Goal: Transaction & Acquisition: Purchase product/service

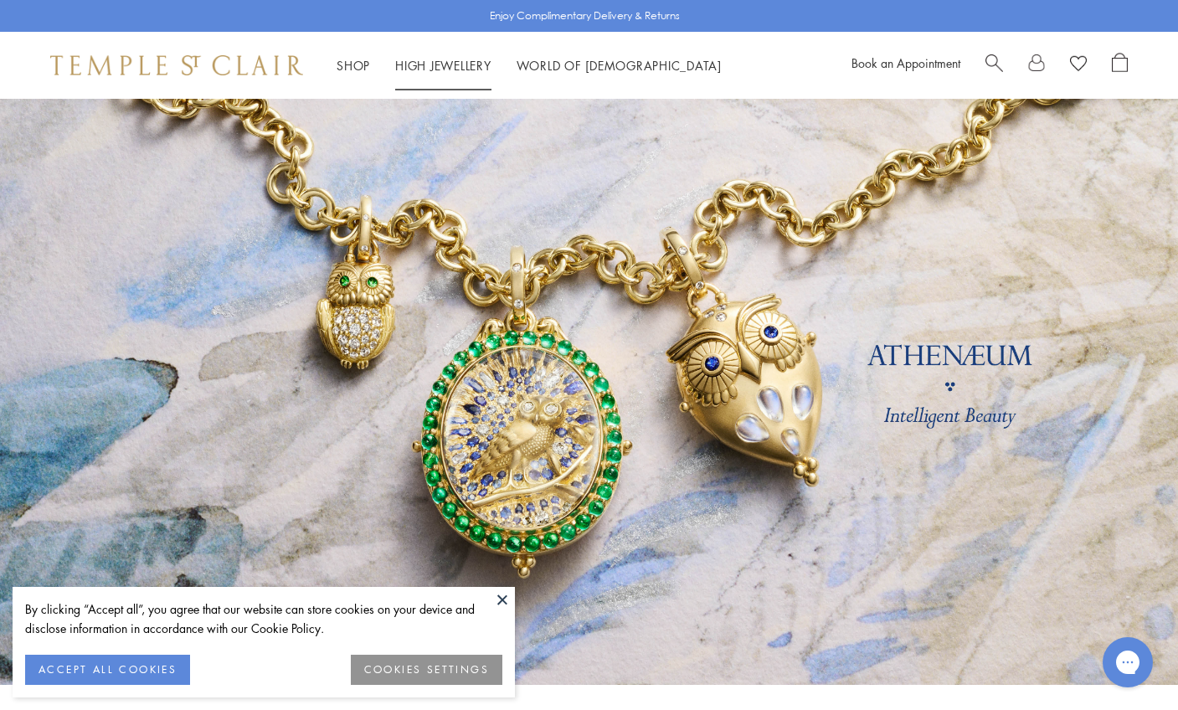
click at [424, 70] on li "High Jewellery High Jewellery" at bounding box center [443, 65] width 96 height 21
click at [472, 69] on link "High Jewellery High Jewellery" at bounding box center [443, 65] width 96 height 17
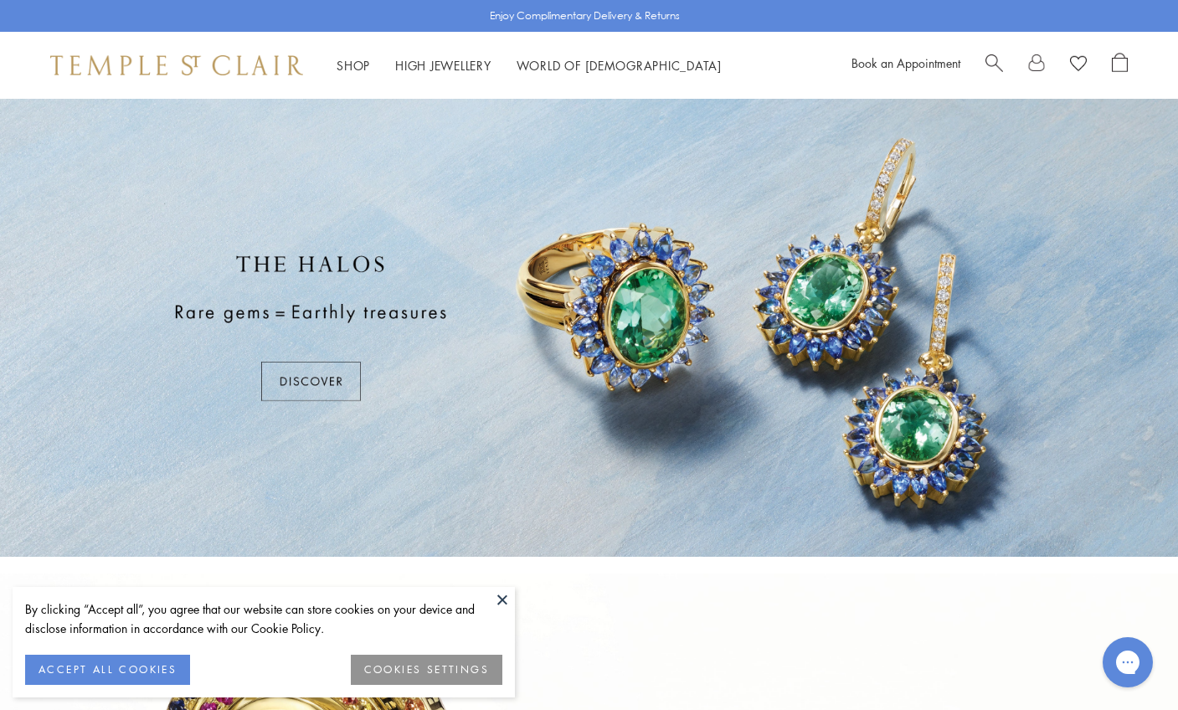
click at [513, 606] on button at bounding box center [502, 599] width 25 height 25
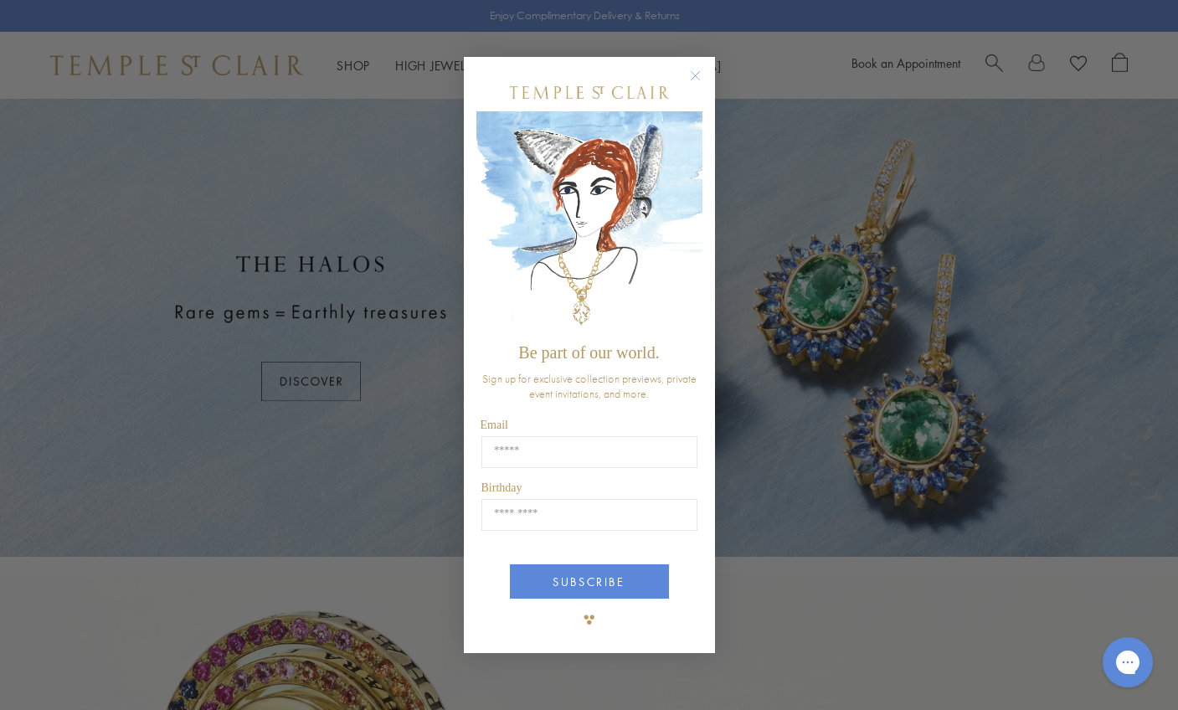
click at [687, 77] on circle "Close dialog" at bounding box center [695, 76] width 20 height 20
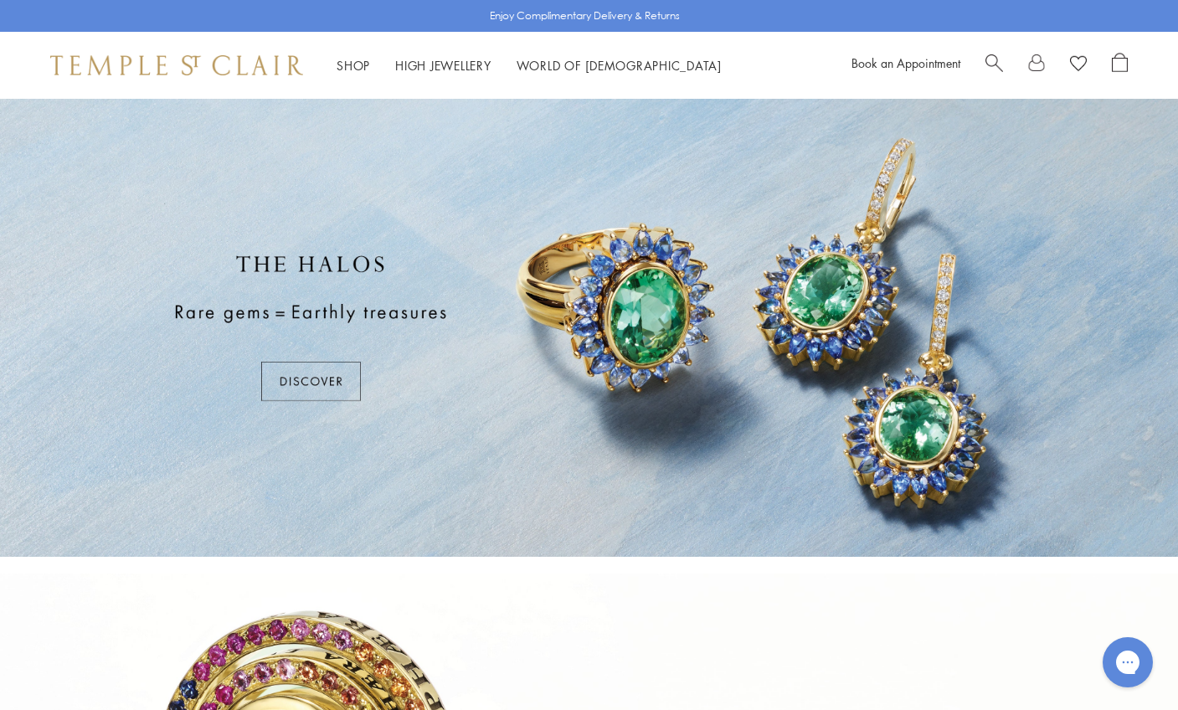
click at [372, 75] on div "Shop Shop Categories Amulets Pendants & Charms Lockets Chains & Leather Cords E…" at bounding box center [589, 65] width 1178 height 67
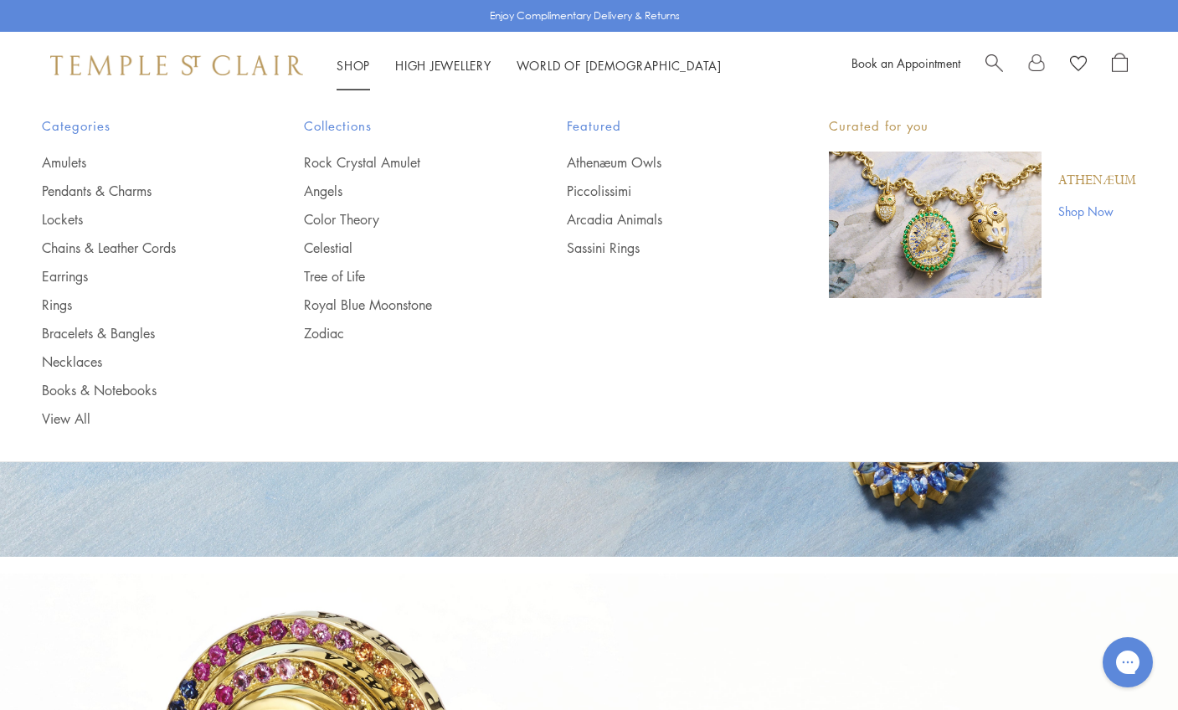
click at [341, 62] on link "Shop Shop" at bounding box center [353, 65] width 33 height 17
click at [48, 301] on link "Rings" at bounding box center [139, 305] width 195 height 18
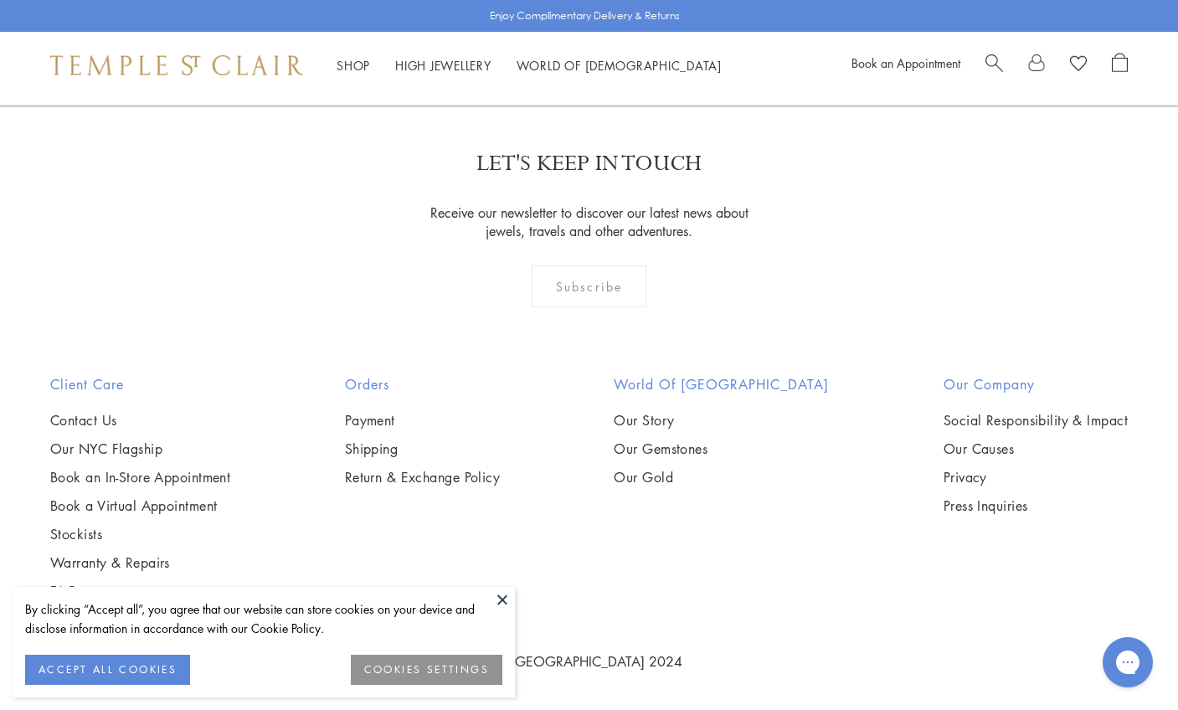
scroll to position [7351, 0]
